Goal: Task Accomplishment & Management: Use online tool/utility

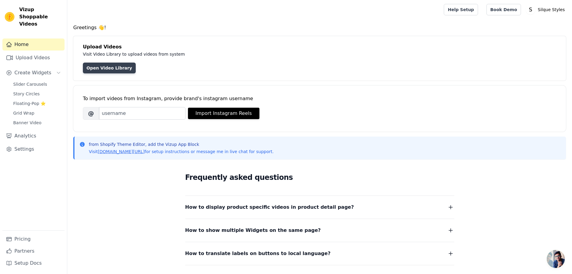
click at [106, 70] on link "Open Video Library" at bounding box center [109, 67] width 53 height 11
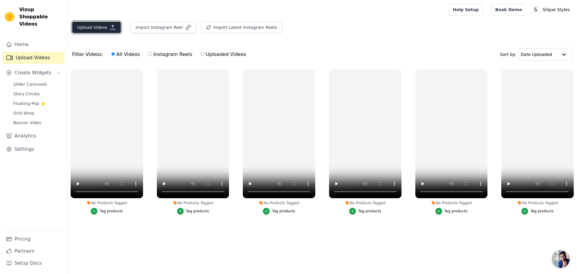
click at [100, 28] on button "Upload Videos" at bounding box center [96, 27] width 49 height 11
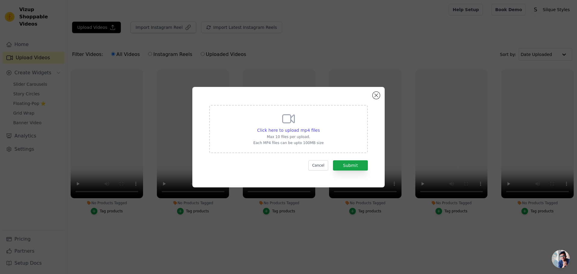
click at [292, 122] on icon at bounding box center [288, 118] width 14 height 14
click at [319, 127] on input "Click here to upload mp4 files Max 10 files per upload. Each MP4 files can be u…" at bounding box center [319, 127] width 0 height 0
click at [247, 55] on div "Click here to upload mp4 files Max 10 files per upload. Each MP4 files can be u…" at bounding box center [288, 137] width 577 height 274
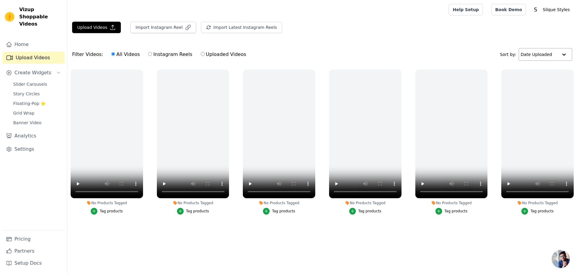
click at [551, 57] on input "text" at bounding box center [539, 54] width 37 height 12
click at [551, 56] on input "text" at bounding box center [538, 54] width 37 height 12
click at [26, 38] on link "Home" at bounding box center [33, 44] width 62 height 12
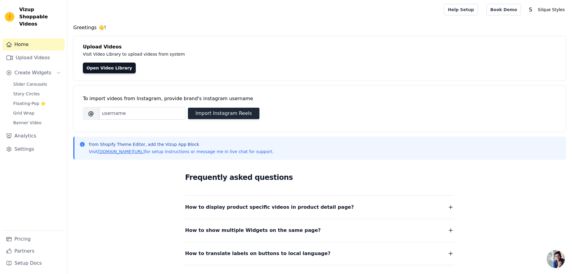
scroll to position [30, 0]
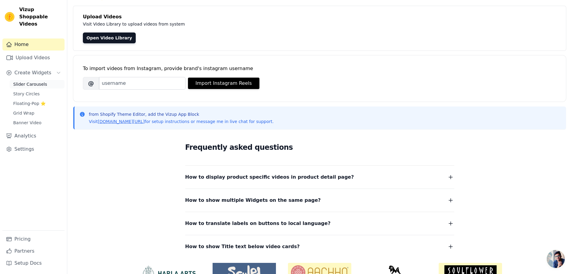
click at [36, 81] on span "Slider Carousels" at bounding box center [30, 84] width 34 height 6
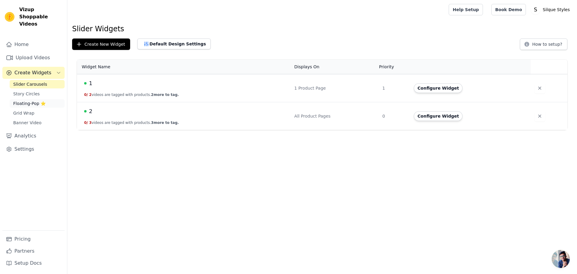
click at [26, 100] on span "Floating-Pop ⭐" at bounding box center [29, 103] width 32 height 6
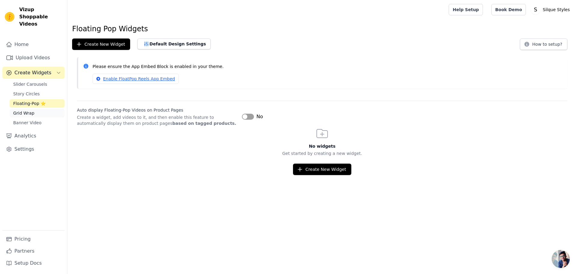
click at [27, 110] on span "Grid Wrap" at bounding box center [23, 113] width 21 height 6
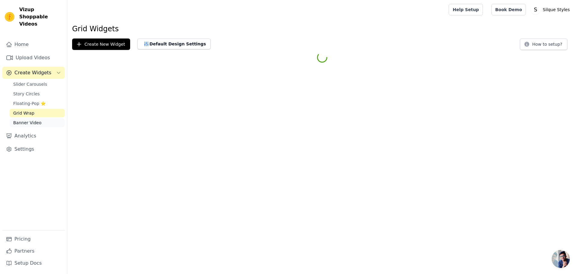
click at [32, 120] on span "Banner Video" at bounding box center [27, 123] width 28 height 6
click at [40, 81] on span "Slider Carousels" at bounding box center [30, 84] width 34 height 6
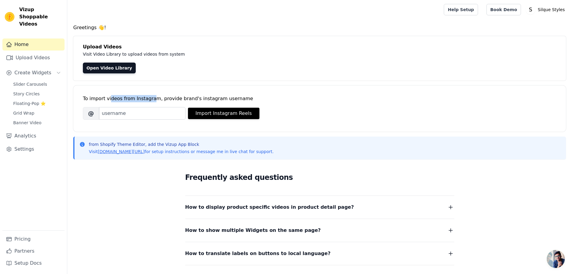
drag, startPoint x: 108, startPoint y: 99, endPoint x: 155, endPoint y: 96, distance: 47.6
click at [148, 97] on div "To import videos from Instagram, provide brand's instagram username" at bounding box center [320, 98] width 474 height 7
click at [155, 96] on div "To import videos from Instagram, provide brand's instagram username" at bounding box center [320, 98] width 474 height 7
click at [26, 143] on link "Settings" at bounding box center [33, 149] width 62 height 12
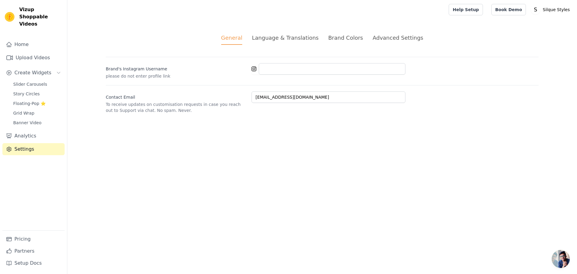
click at [338, 38] on div "Brand Colors" at bounding box center [345, 38] width 35 height 8
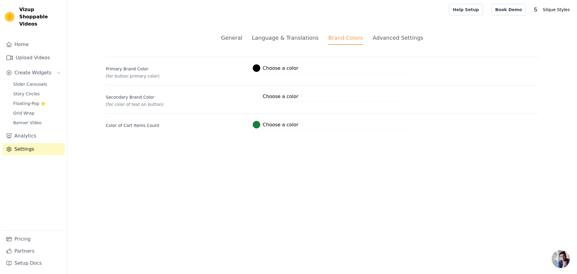
click at [387, 38] on div "Advanced Settings" at bounding box center [397, 38] width 50 height 8
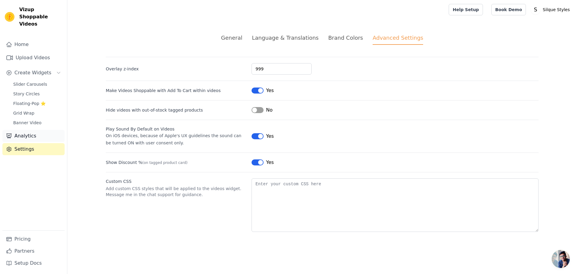
click at [15, 130] on link "Analytics" at bounding box center [33, 136] width 62 height 12
